Goal: Communication & Community: Share content

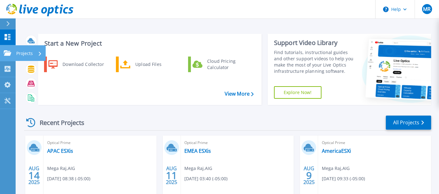
click at [6, 55] on icon at bounding box center [7, 52] width 7 height 5
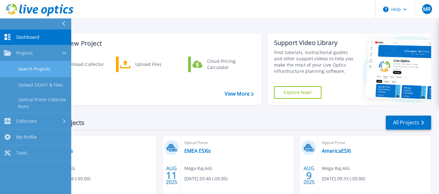
click at [34, 66] on link "Search Projects" at bounding box center [35, 69] width 71 height 16
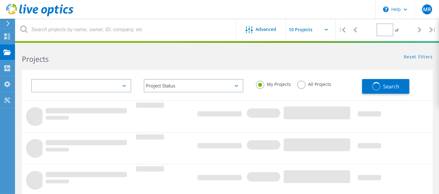
type input "1"
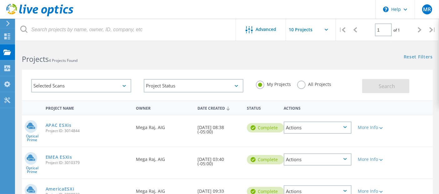
click at [337, 130] on div "Actions" at bounding box center [318, 127] width 68 height 12
click at [309, 132] on div "Share" at bounding box center [317, 133] width 67 height 10
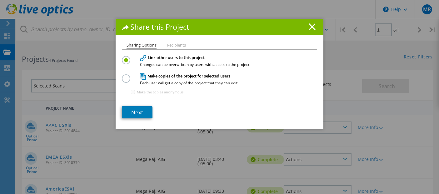
click at [151, 77] on h4 "Make copies of the project for selected users Each user will get a copy of the …" at bounding box center [218, 79] width 156 height 12
click at [122, 76] on label at bounding box center [127, 75] width 11 height 2
click at [0, 0] on input "radio" at bounding box center [0, 0] width 0 height 0
click at [139, 110] on link "Next" at bounding box center [137, 112] width 31 height 12
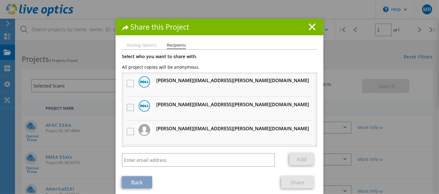
click at [126, 104] on label at bounding box center [130, 107] width 9 height 7
click at [0, 0] on input "checkbox" at bounding box center [0, 0] width 0 height 0
click at [294, 180] on link "Share" at bounding box center [297, 182] width 33 height 12
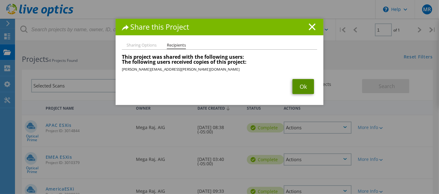
click at [304, 86] on link "Ok" at bounding box center [303, 86] width 22 height 15
